Goal: Register for event/course

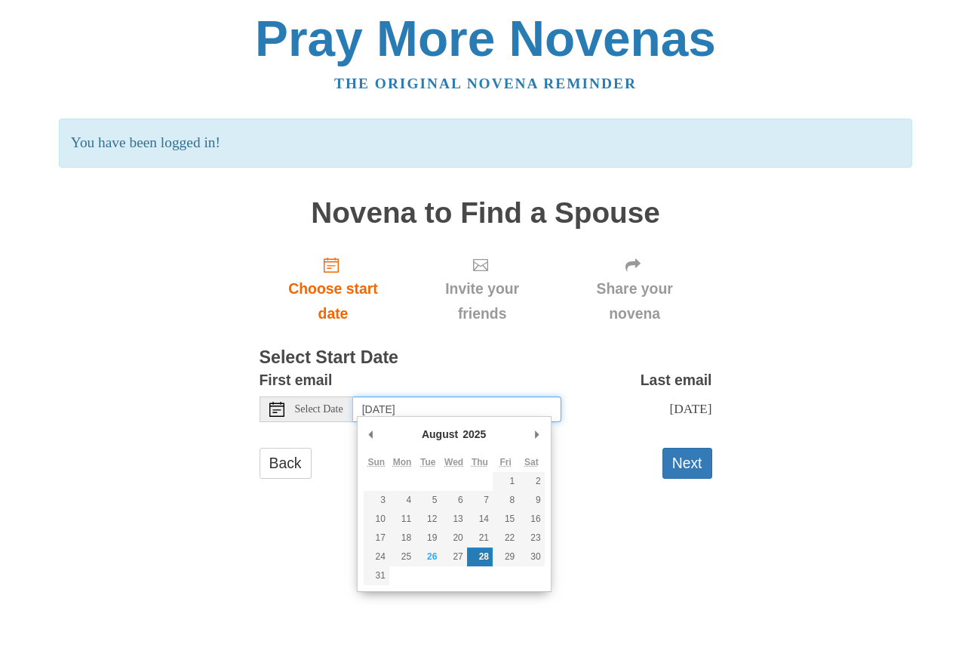
click at [400, 413] on input "[DATE]" at bounding box center [457, 409] width 208 height 26
type input "[DATE]"
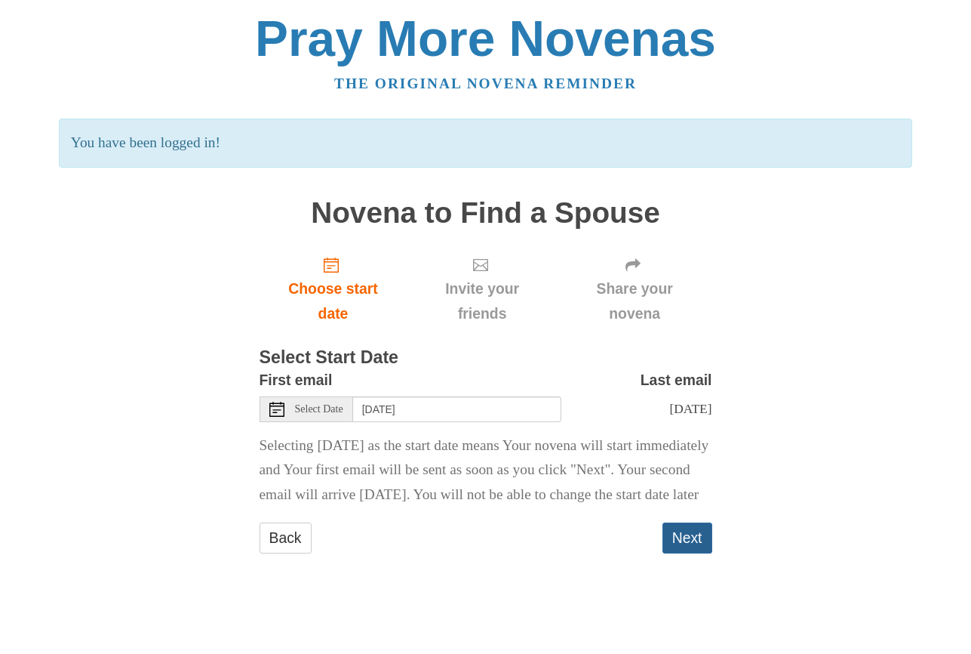
click at [690, 553] on button "Next" at bounding box center [688, 537] width 50 height 31
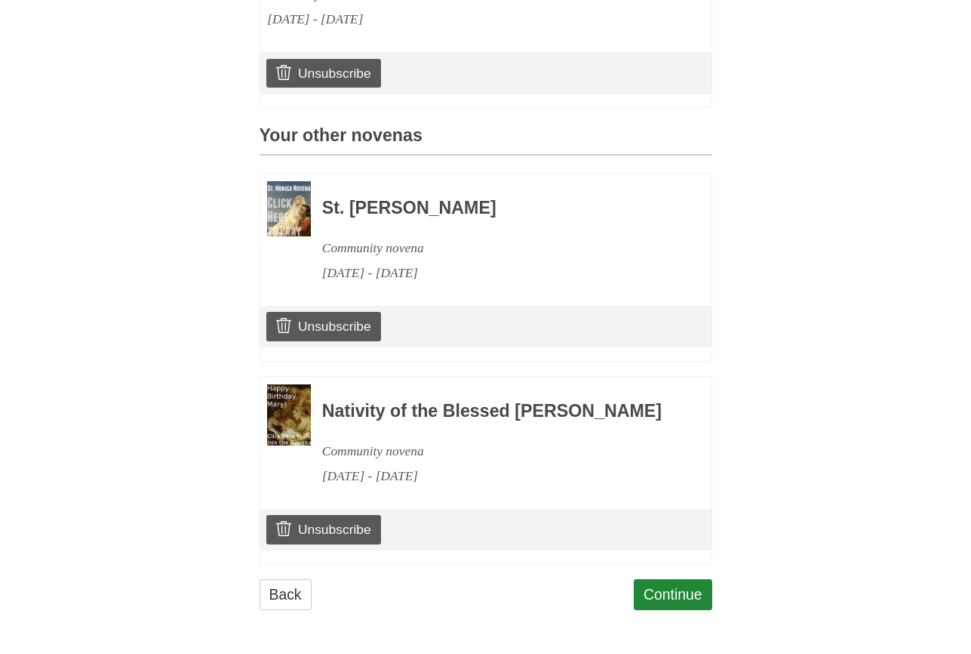
scroll to position [555, 0]
click at [676, 601] on link "Continue" at bounding box center [673, 594] width 78 height 31
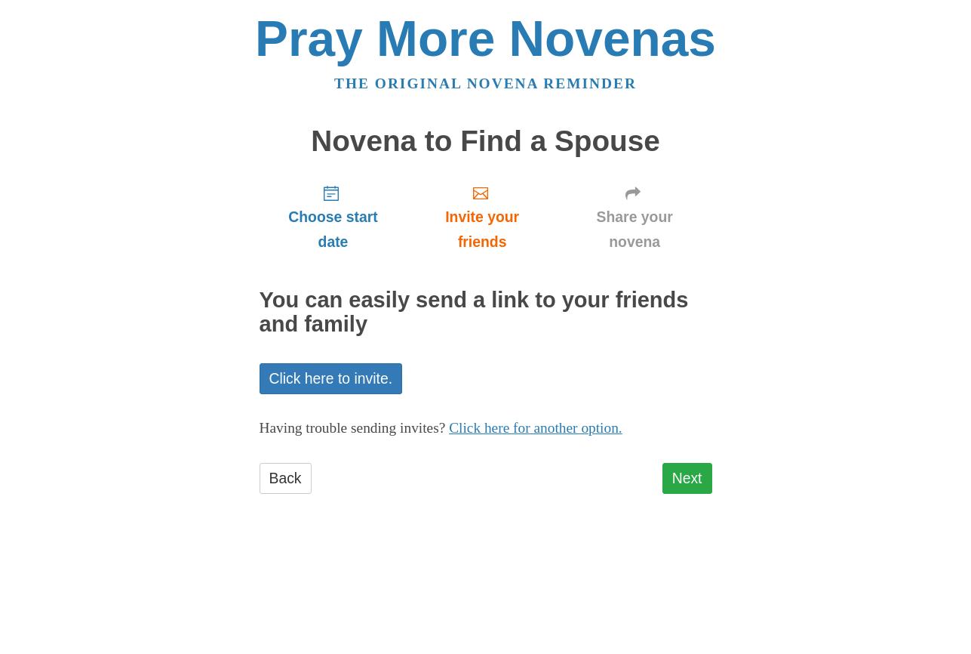
click at [705, 463] on link "Next" at bounding box center [688, 478] width 50 height 31
